Goal: Information Seeking & Learning: Check status

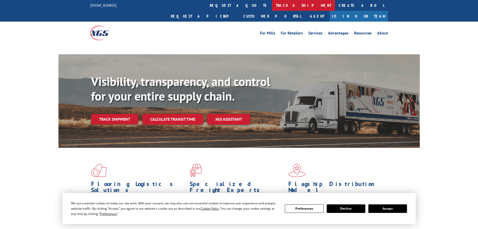
click at [272, 5] on link "track a shipment" at bounding box center [303, 5] width 63 height 11
click at [272, 3] on link "track a shipment" at bounding box center [303, 5] width 63 height 11
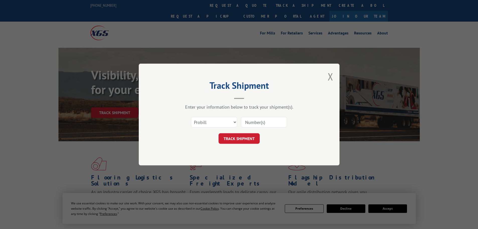
click at [213, 123] on select "Select category... Probill BOL PO" at bounding box center [214, 122] width 46 height 11
select select "po"
click at [191, 117] on select "Select category... Probill BOL PO" at bounding box center [214, 122] width 46 height 11
click at [253, 123] on input at bounding box center [264, 122] width 46 height 11
type input "23502661"
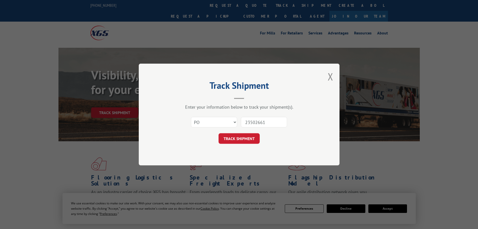
click button "TRACK SHIPMENT" at bounding box center [239, 138] width 41 height 11
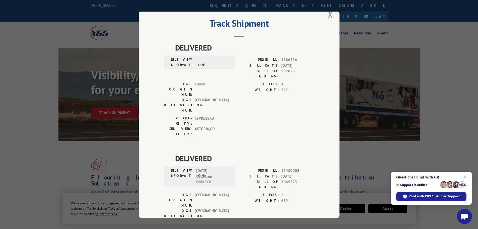
scroll to position [19, 0]
